Goal: Task Accomplishment & Management: Use online tool/utility

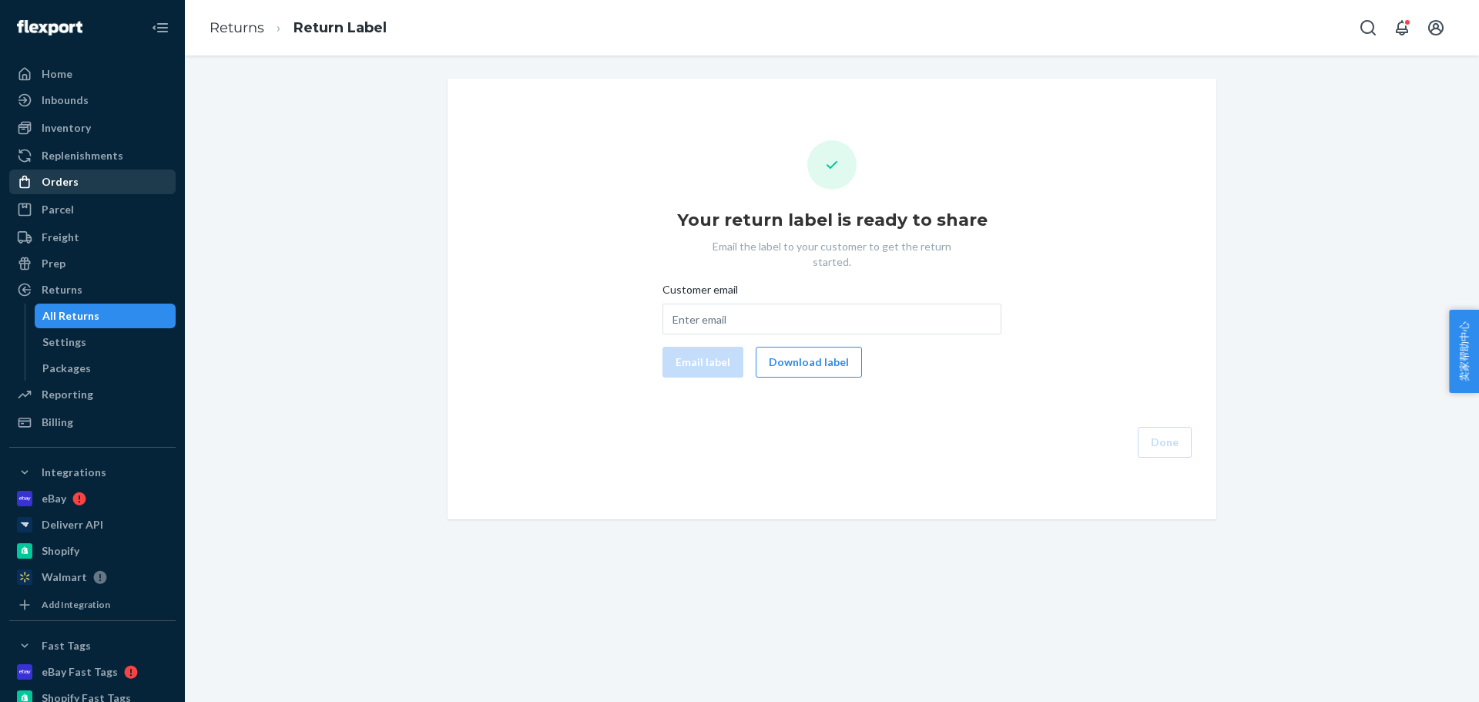
click at [80, 190] on div "Orders" at bounding box center [92, 182] width 163 height 22
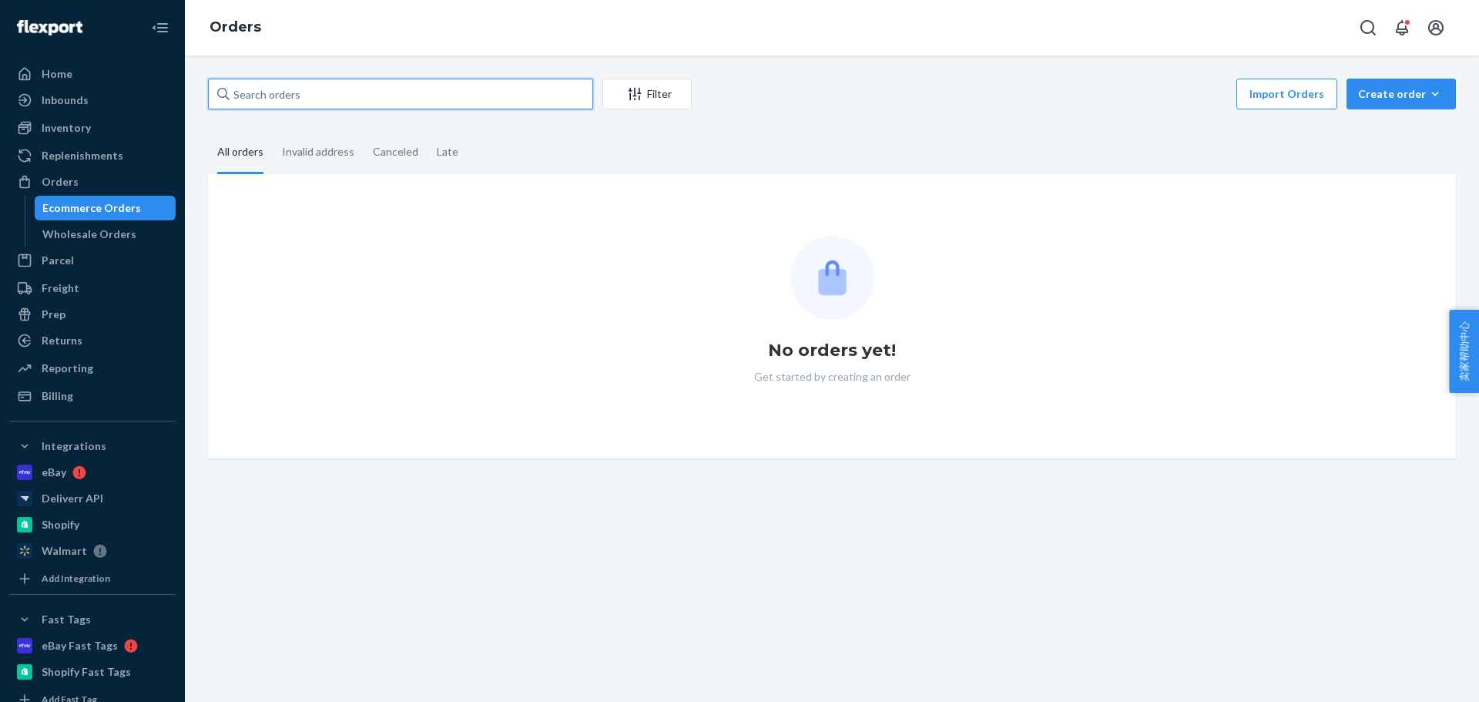
click at [320, 100] on input "text" at bounding box center [400, 94] width 385 height 31
paste input "SF173643"
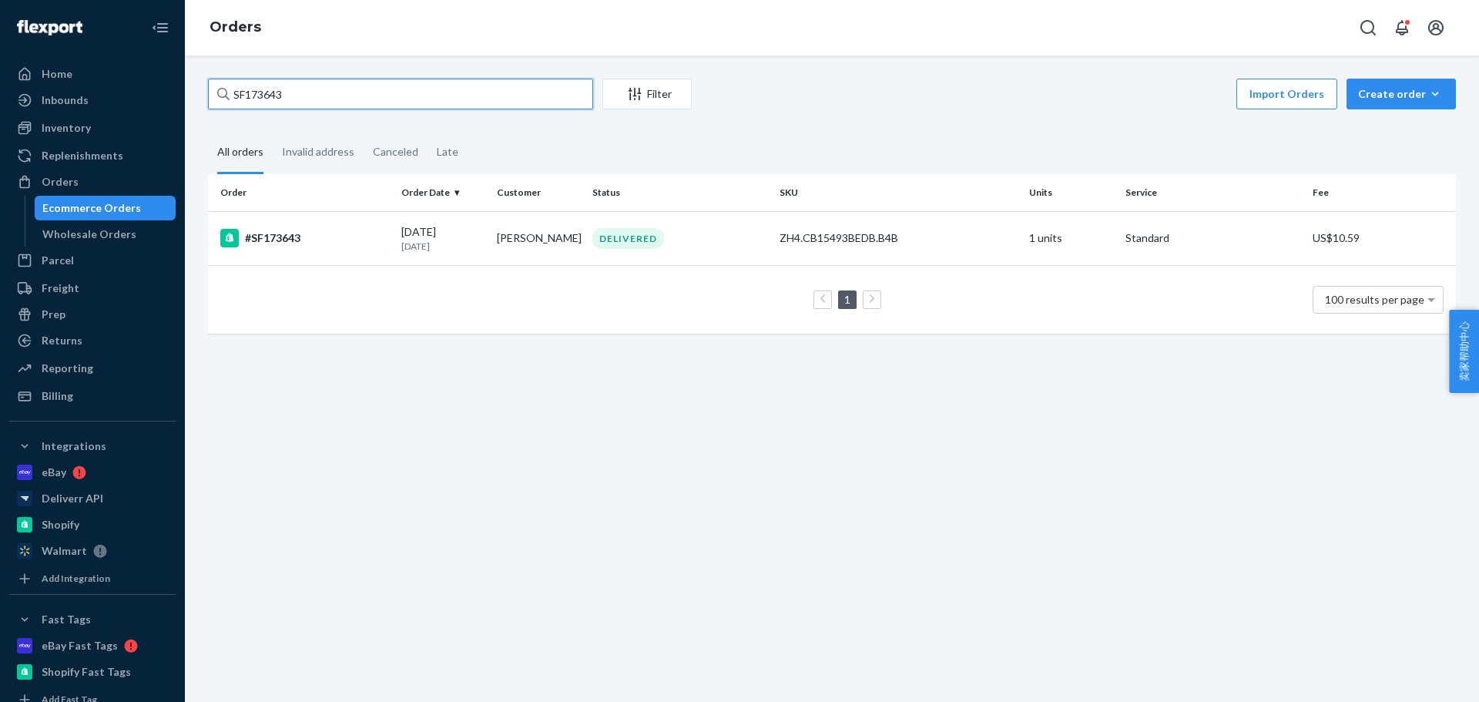
type input "SF173643"
click at [365, 237] on div "#SF173643" at bounding box center [304, 238] width 169 height 18
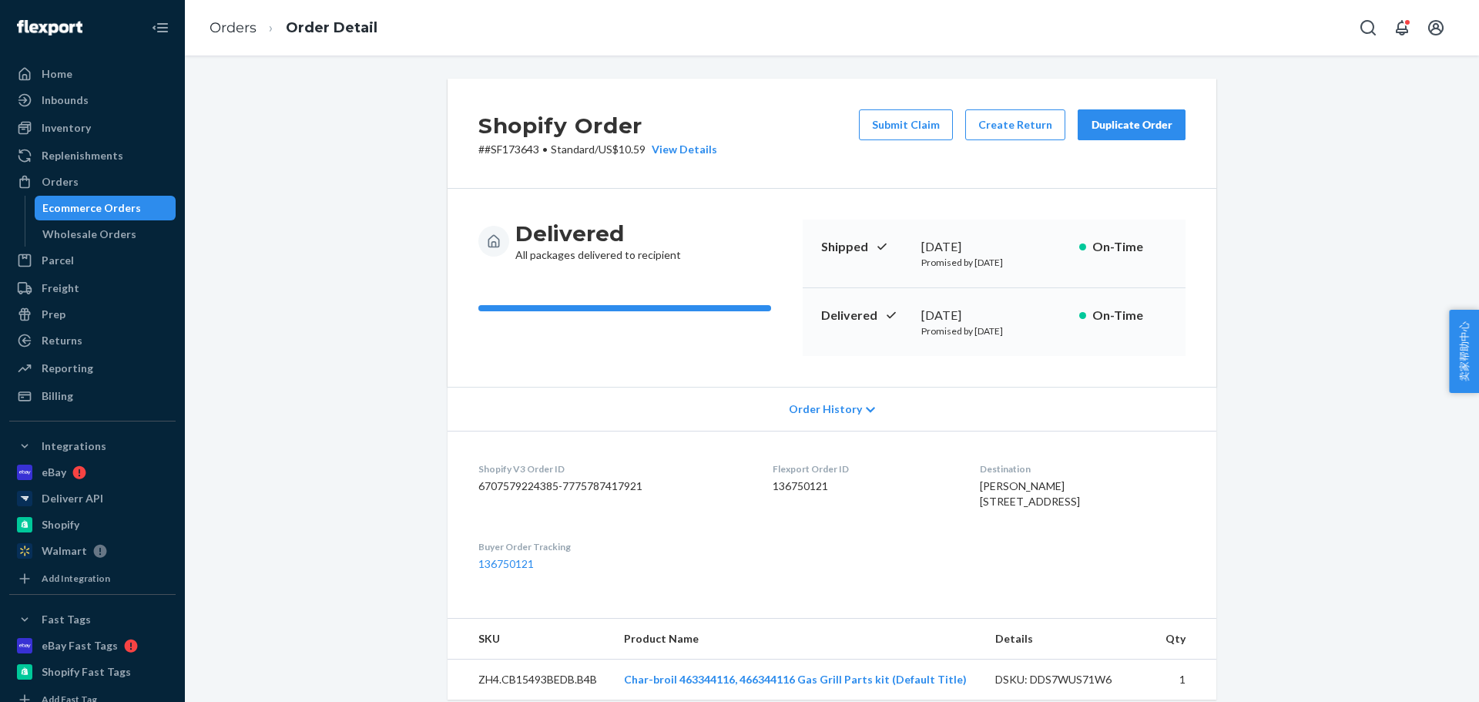
click at [1047, 140] on div "Submit Claim Create Return Duplicate Order" at bounding box center [1022, 133] width 339 height 48
click at [1022, 127] on button "Create Return" at bounding box center [1015, 124] width 100 height 31
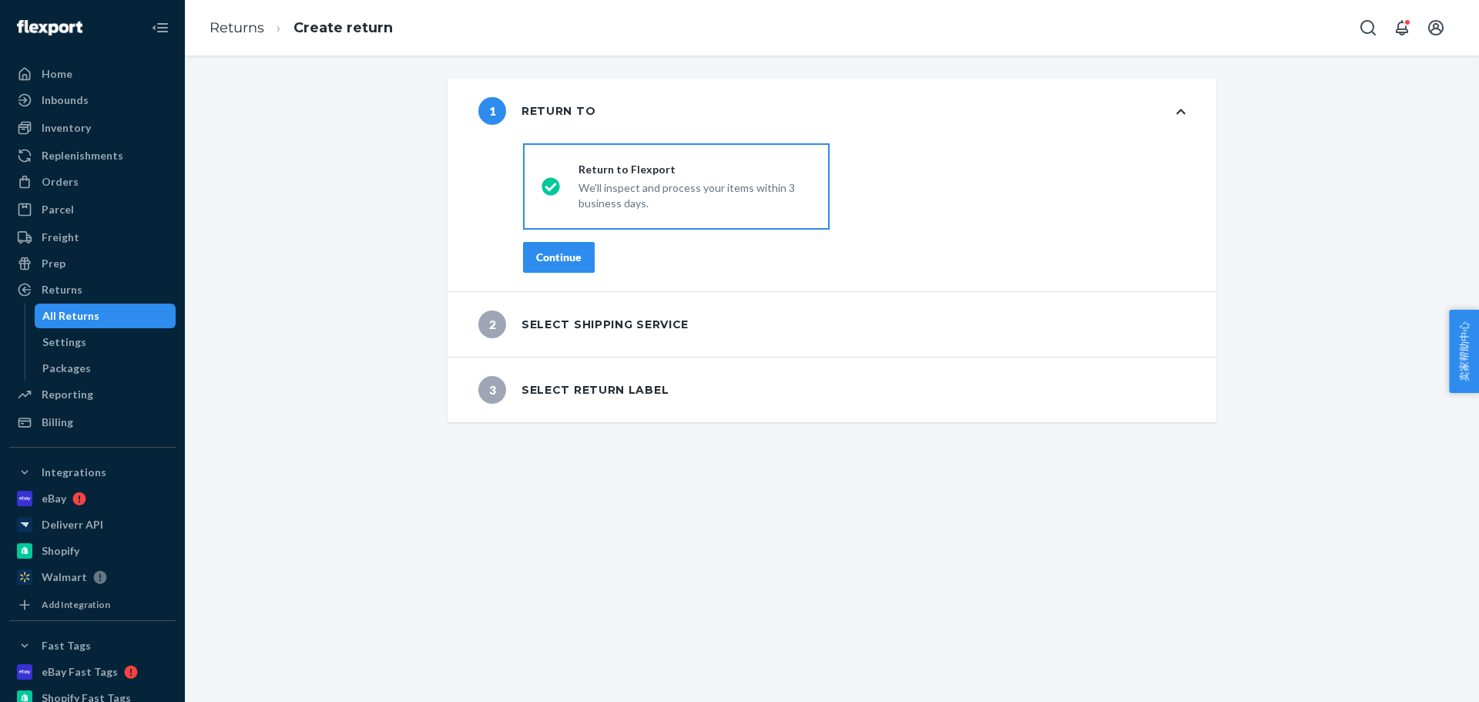
click at [338, 299] on div "1 Return to destinationsRadioGroup Return to Flexport We'll inspect and process…" at bounding box center [831, 251] width 1271 height 344
click at [559, 249] on button "Continue" at bounding box center [559, 257] width 72 height 31
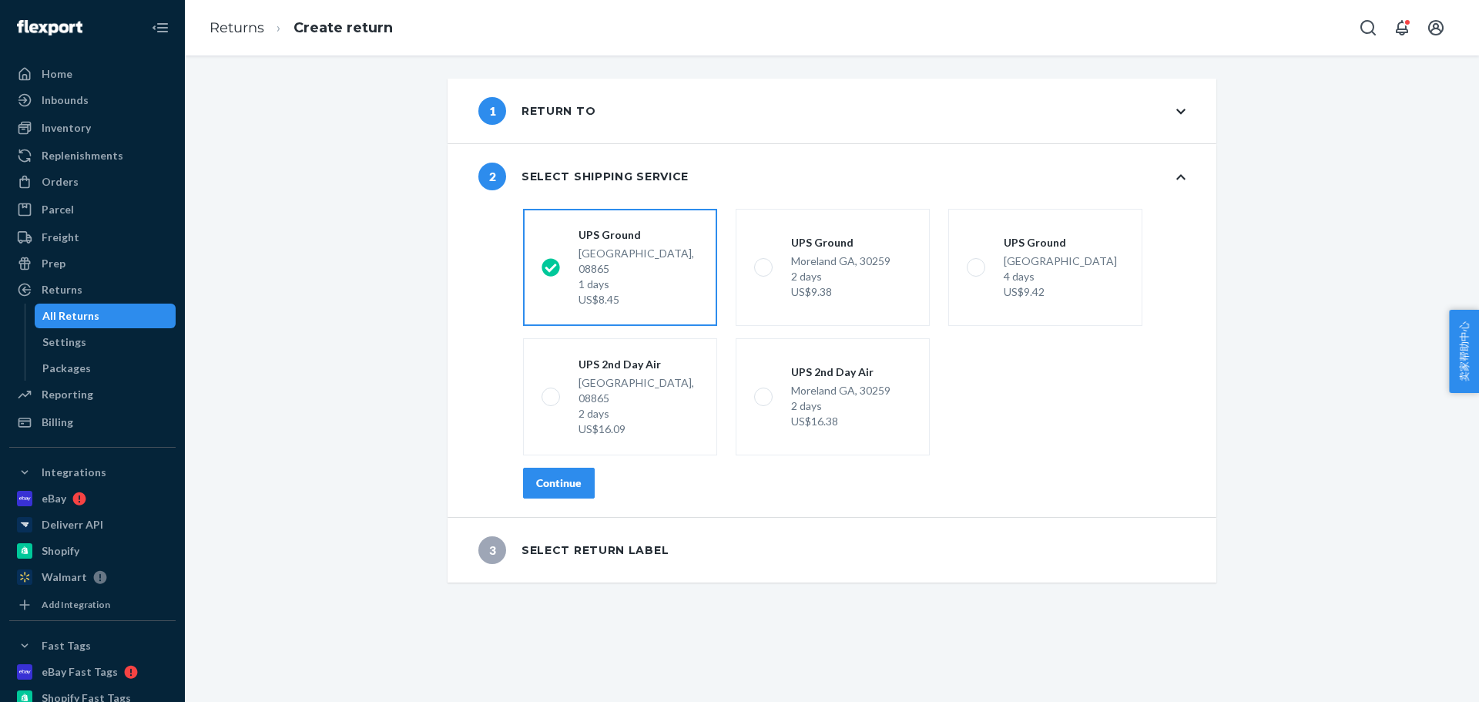
click at [569, 475] on div "Continue" at bounding box center [558, 482] width 45 height 15
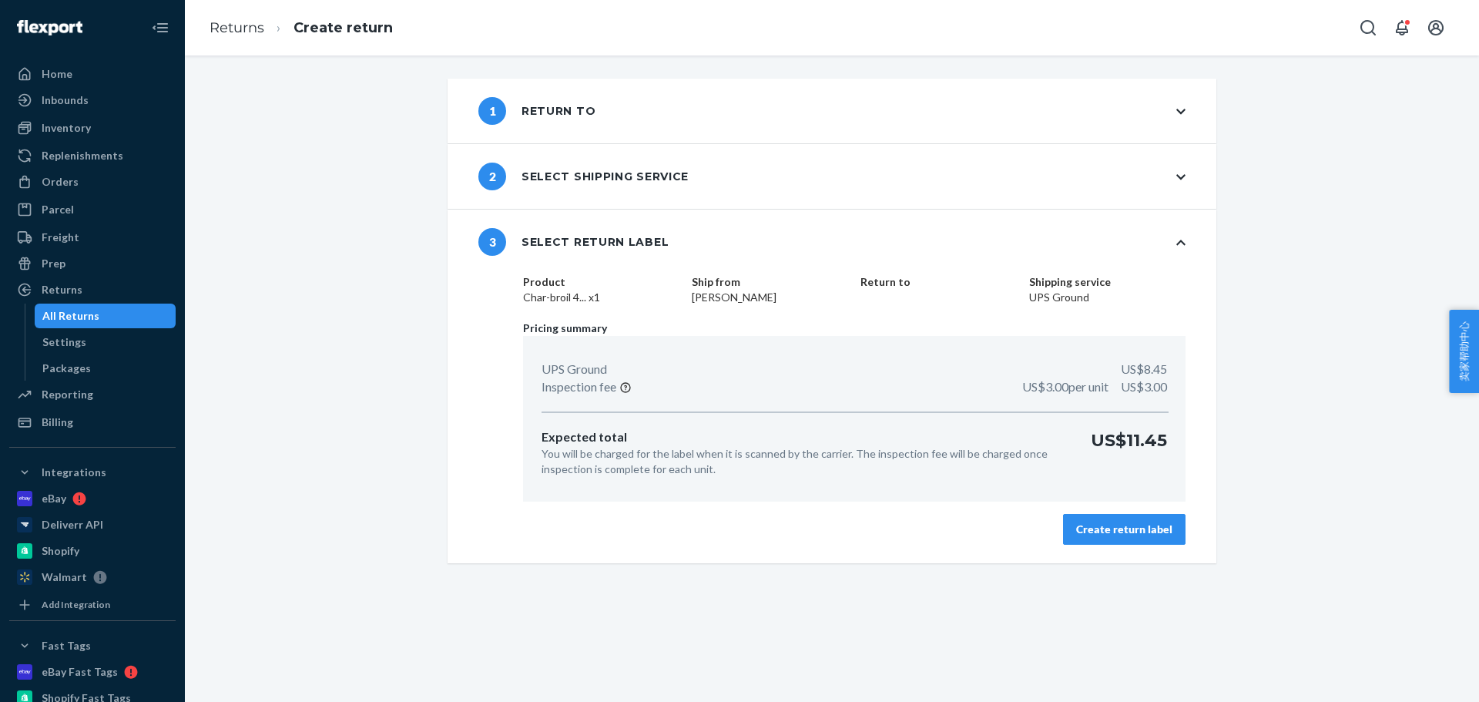
click at [1122, 537] on button "Create return label" at bounding box center [1124, 529] width 122 height 31
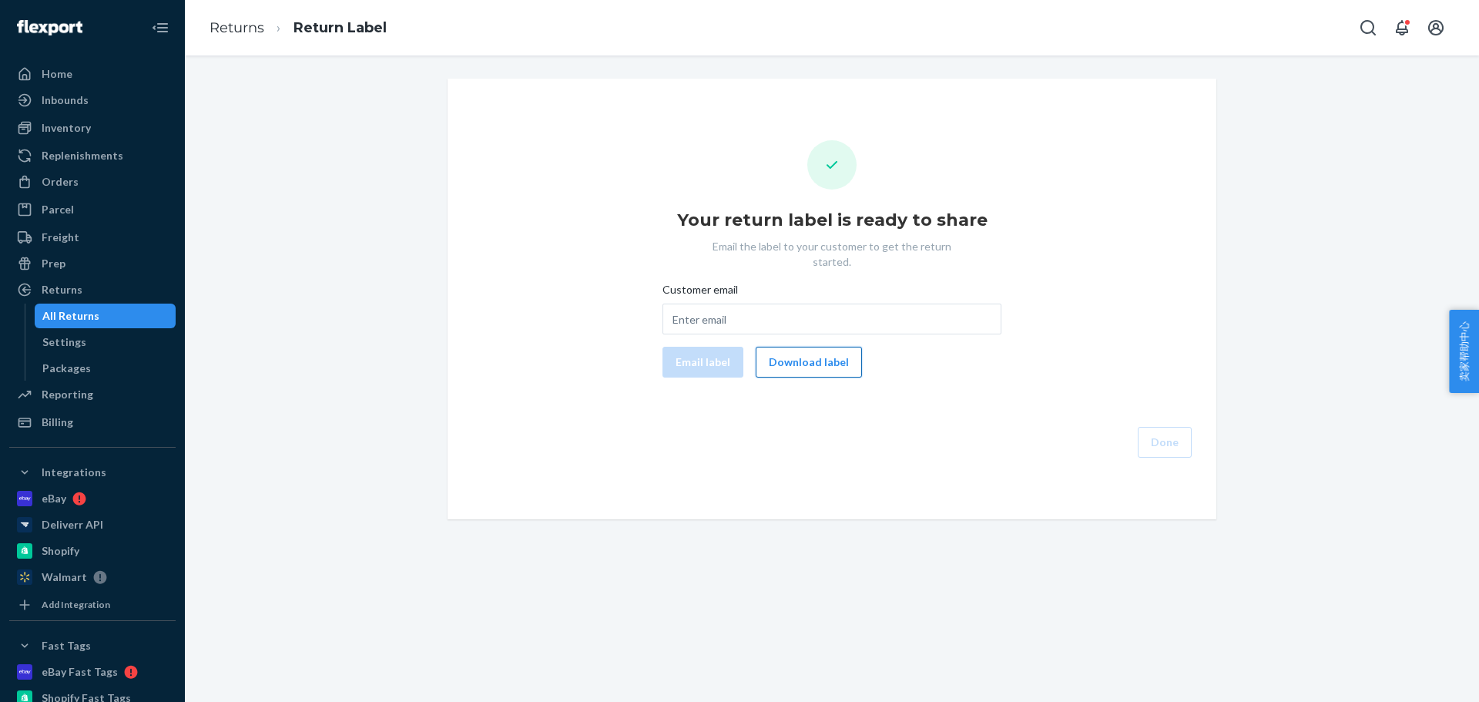
click at [825, 354] on button "Download label" at bounding box center [809, 362] width 106 height 31
